Goal: Transaction & Acquisition: Obtain resource

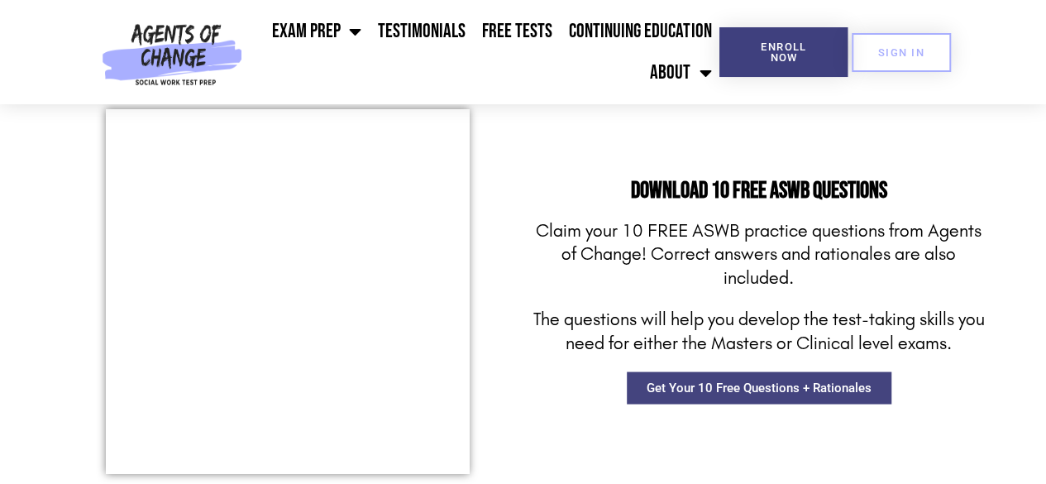
scroll to position [1406, 0]
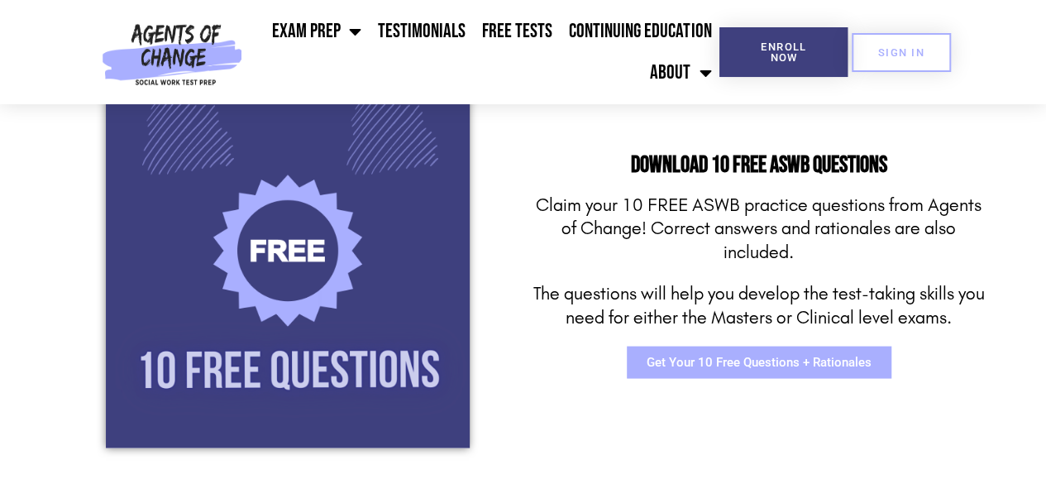
click at [749, 366] on span "Get Your 10 Free Questions + Rationales" at bounding box center [759, 362] width 225 height 12
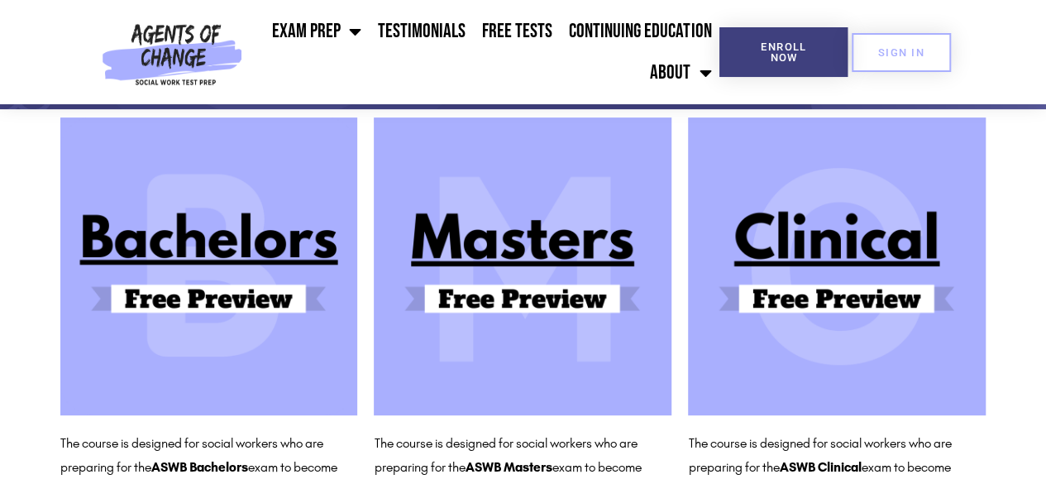
scroll to position [165, 0]
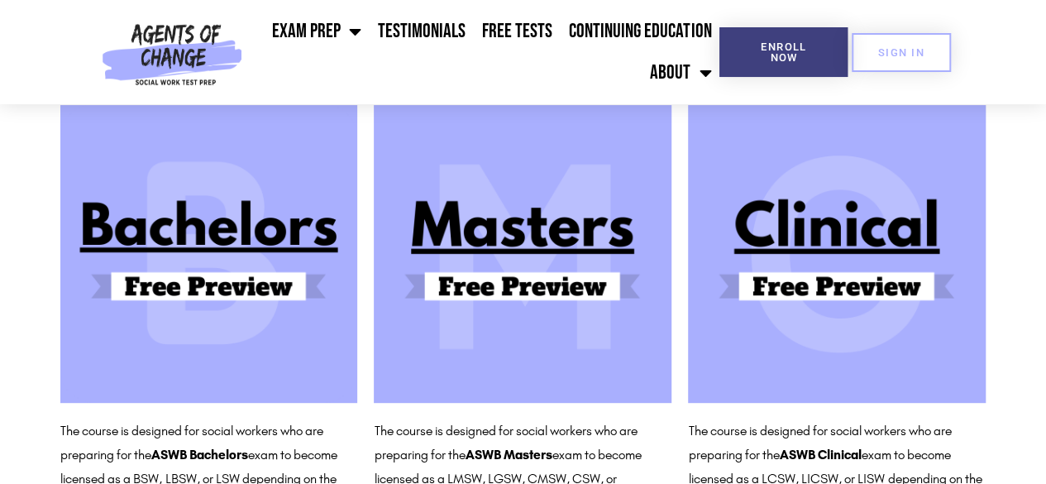
click at [494, 220] on img at bounding box center [523, 254] width 298 height 298
